Goal: Check status: Check status

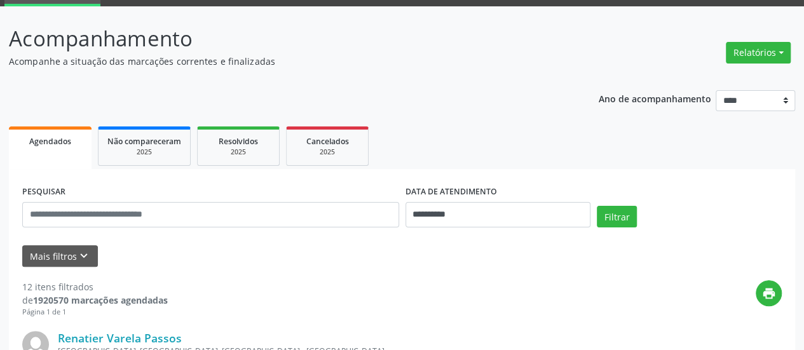
scroll to position [64, 0]
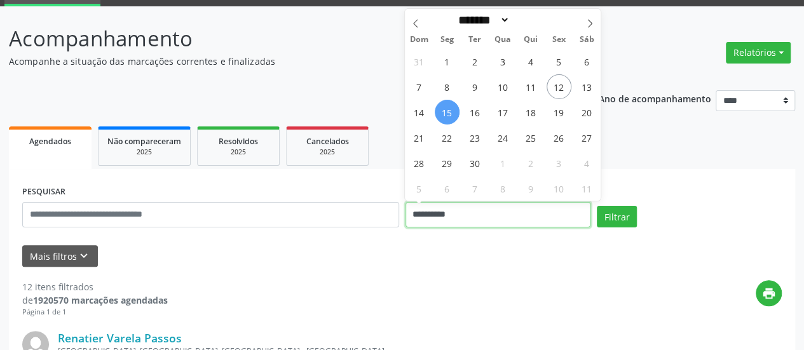
click at [428, 216] on input "**********" at bounding box center [498, 214] width 185 height 25
click at [552, 89] on span "12" at bounding box center [559, 86] width 25 height 25
type input "**********"
click at [552, 89] on span "12" at bounding box center [559, 86] width 25 height 25
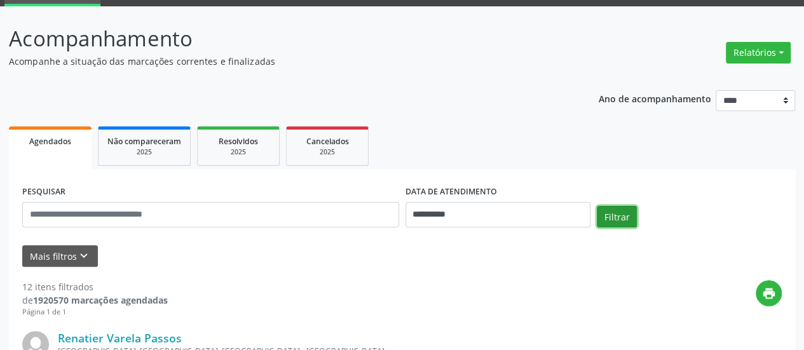
click at [609, 218] on button "Filtrar" at bounding box center [617, 217] width 40 height 22
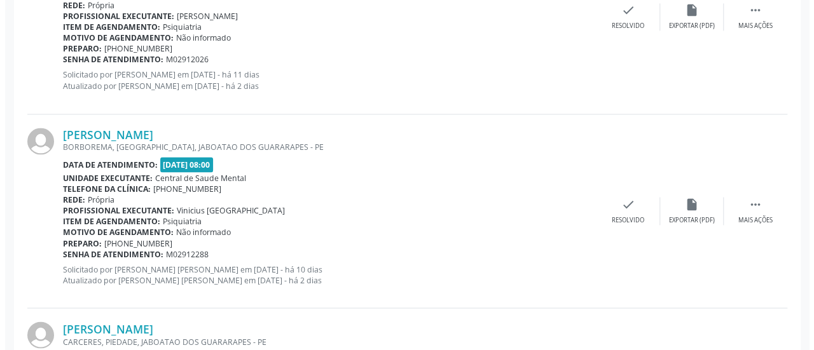
scroll to position [1081, 0]
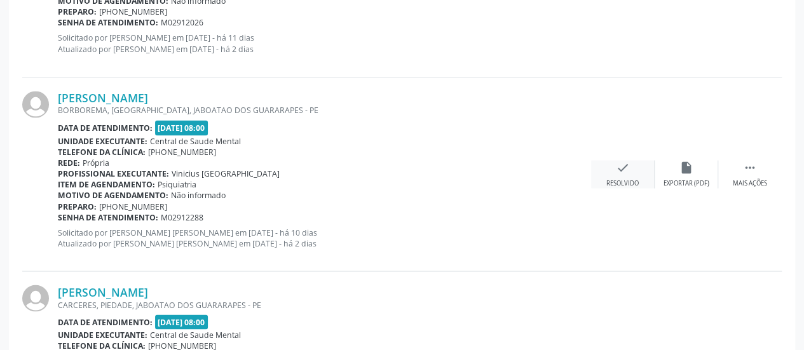
click at [624, 167] on icon "check" at bounding box center [623, 167] width 14 height 14
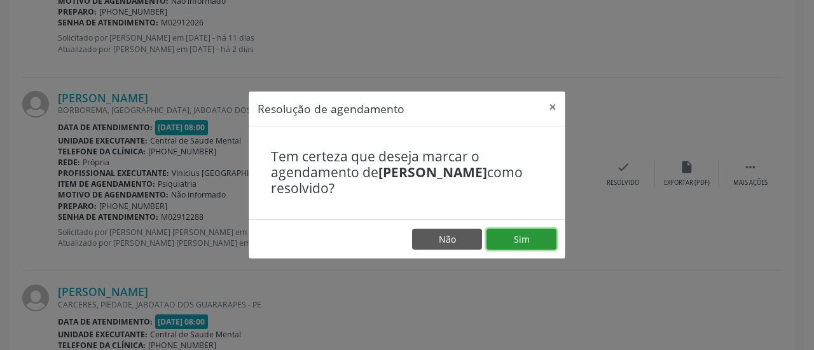
click at [517, 232] on button "Sim" at bounding box center [521, 240] width 70 height 22
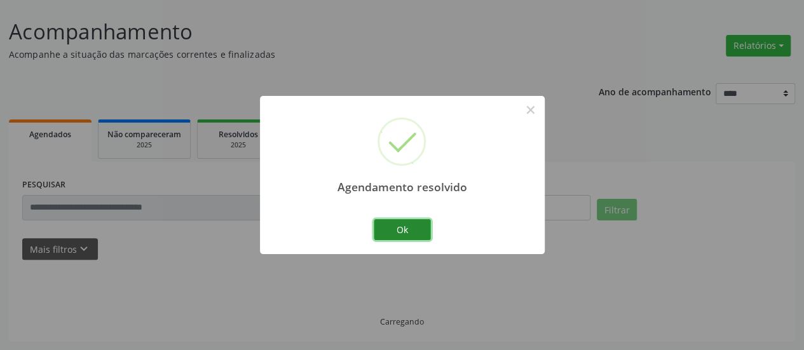
click at [404, 234] on button "Ok" at bounding box center [402, 230] width 57 height 22
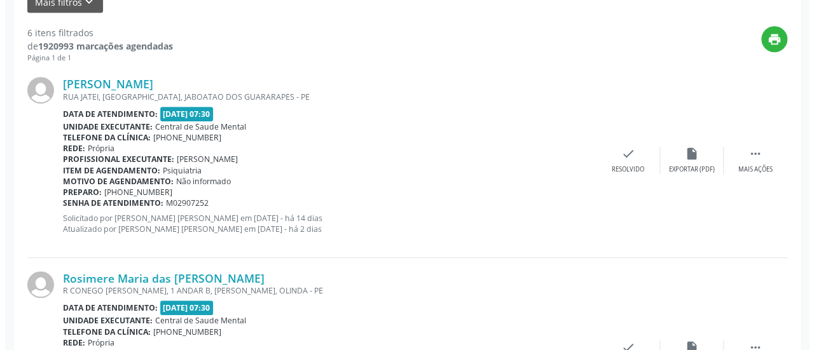
scroll to position [254, 0]
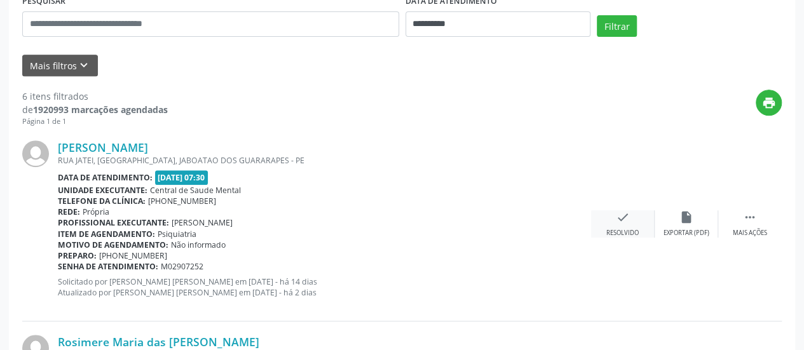
click at [622, 221] on icon "check" at bounding box center [623, 217] width 14 height 14
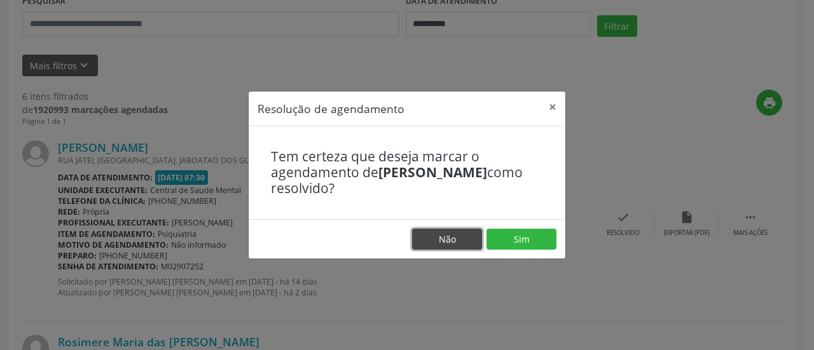
click at [451, 242] on button "Não" at bounding box center [447, 240] width 70 height 22
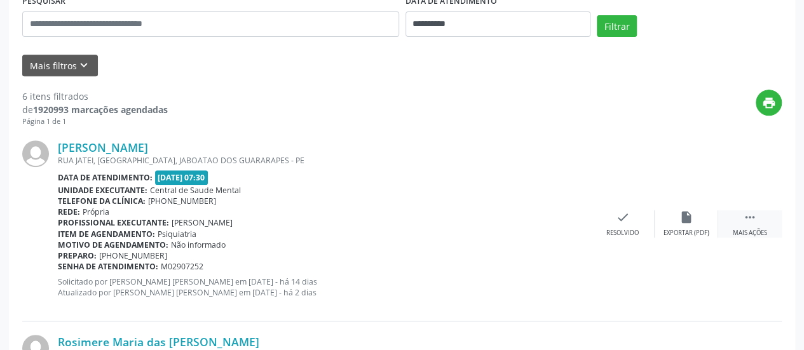
click at [745, 217] on icon "" at bounding box center [750, 217] width 14 height 14
click at [622, 217] on icon "cancel" at bounding box center [623, 217] width 14 height 14
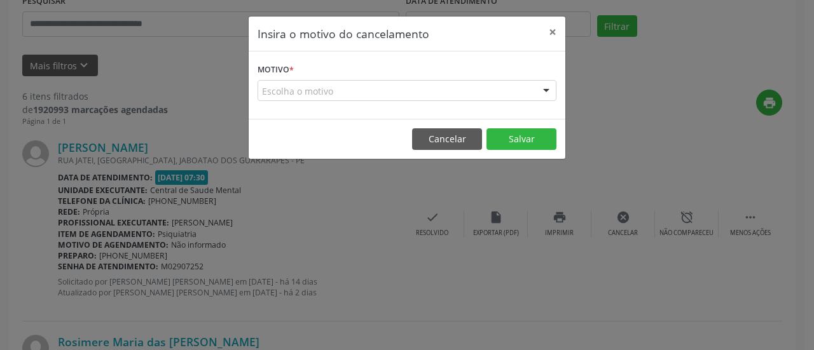
click at [275, 91] on div "Escolha o motivo" at bounding box center [406, 91] width 299 height 22
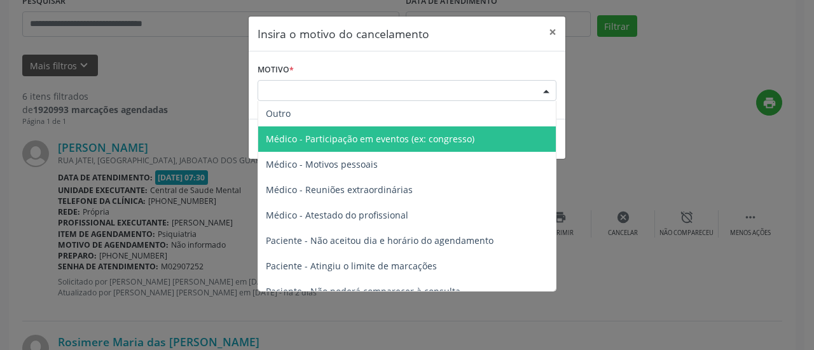
click at [306, 127] on span "Médico - Participação em eventos (ex: congresso)" at bounding box center [407, 139] width 298 height 25
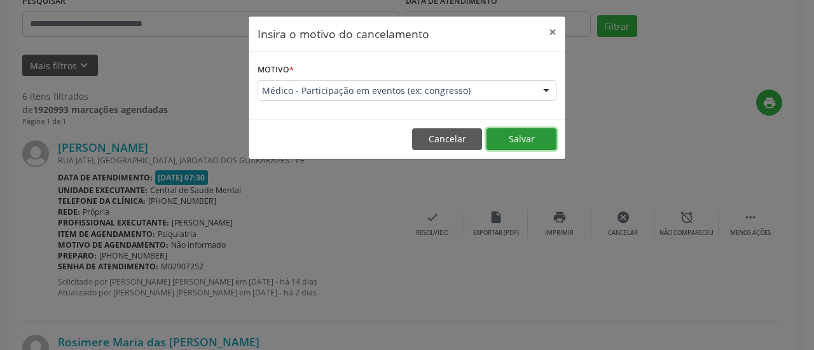
click at [509, 138] on button "Salvar" at bounding box center [521, 139] width 70 height 22
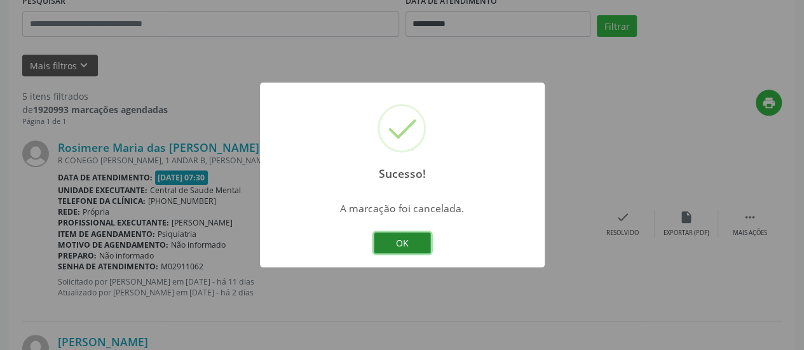
click at [396, 241] on button "OK" at bounding box center [402, 244] width 57 height 22
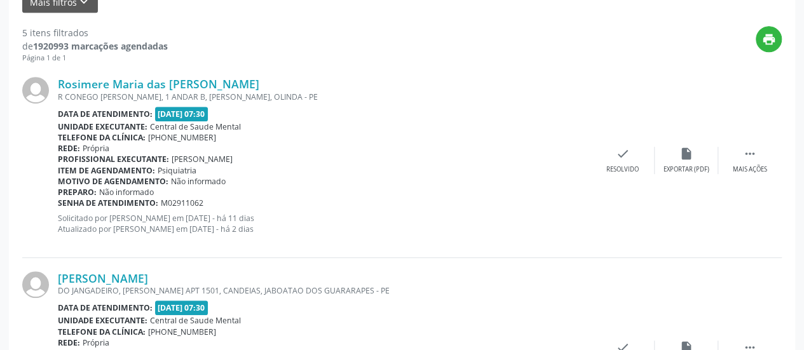
scroll to position [64, 0]
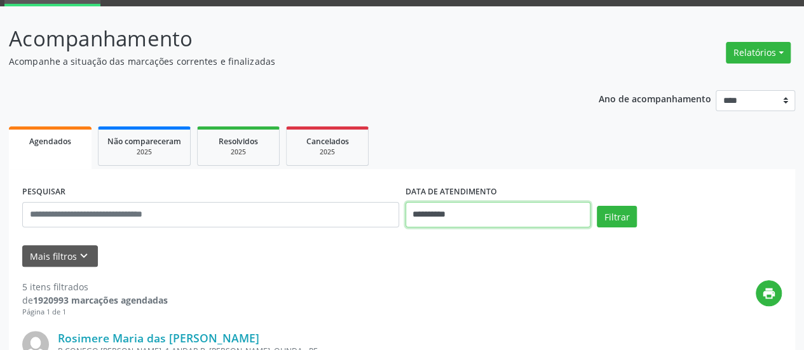
click at [432, 213] on input "**********" at bounding box center [498, 214] width 185 height 25
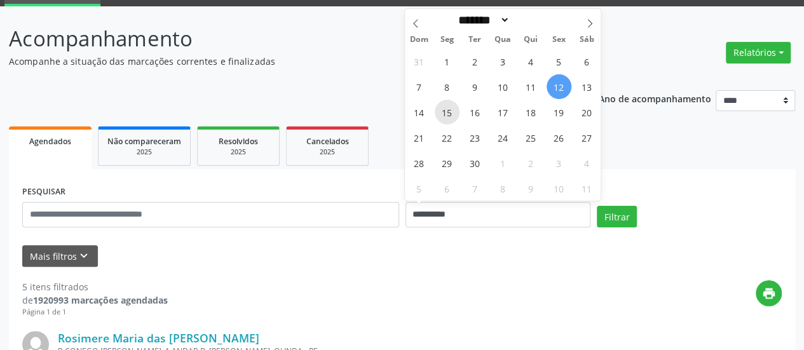
click at [449, 116] on span "15" at bounding box center [447, 112] width 25 height 25
type input "**********"
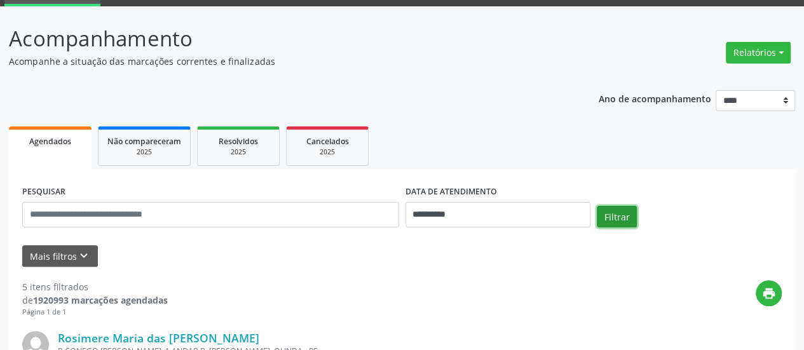
click at [627, 219] on button "Filtrar" at bounding box center [617, 217] width 40 height 22
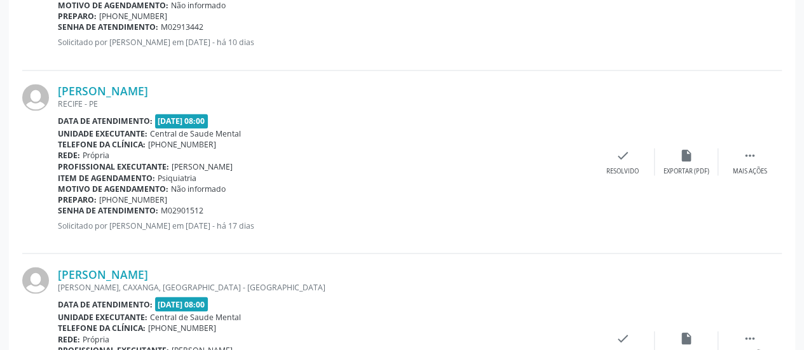
scroll to position [1081, 0]
